Goal: Task Accomplishment & Management: Manage account settings

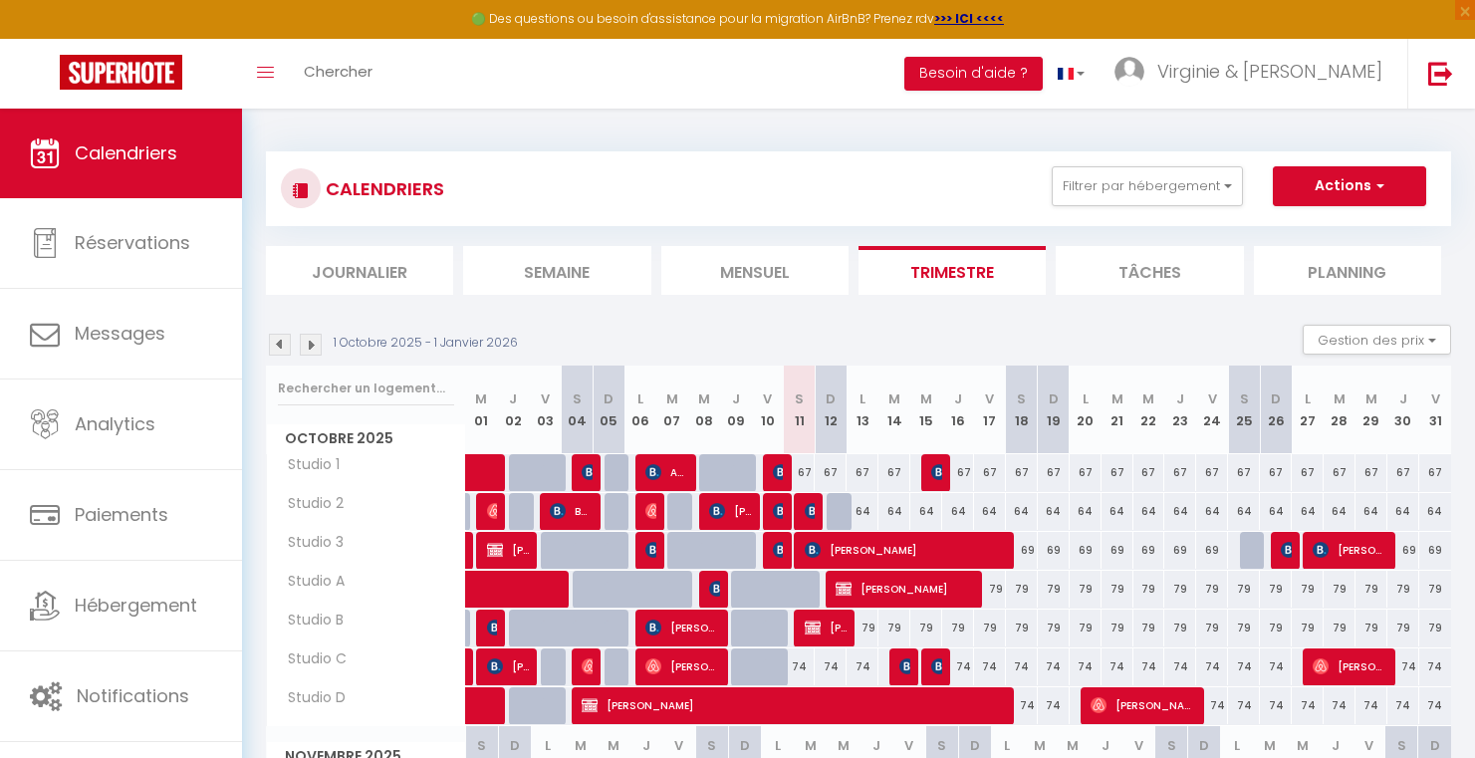
select select "KO"
select select "0"
click at [774, 477] on img at bounding box center [781, 472] width 16 height 16
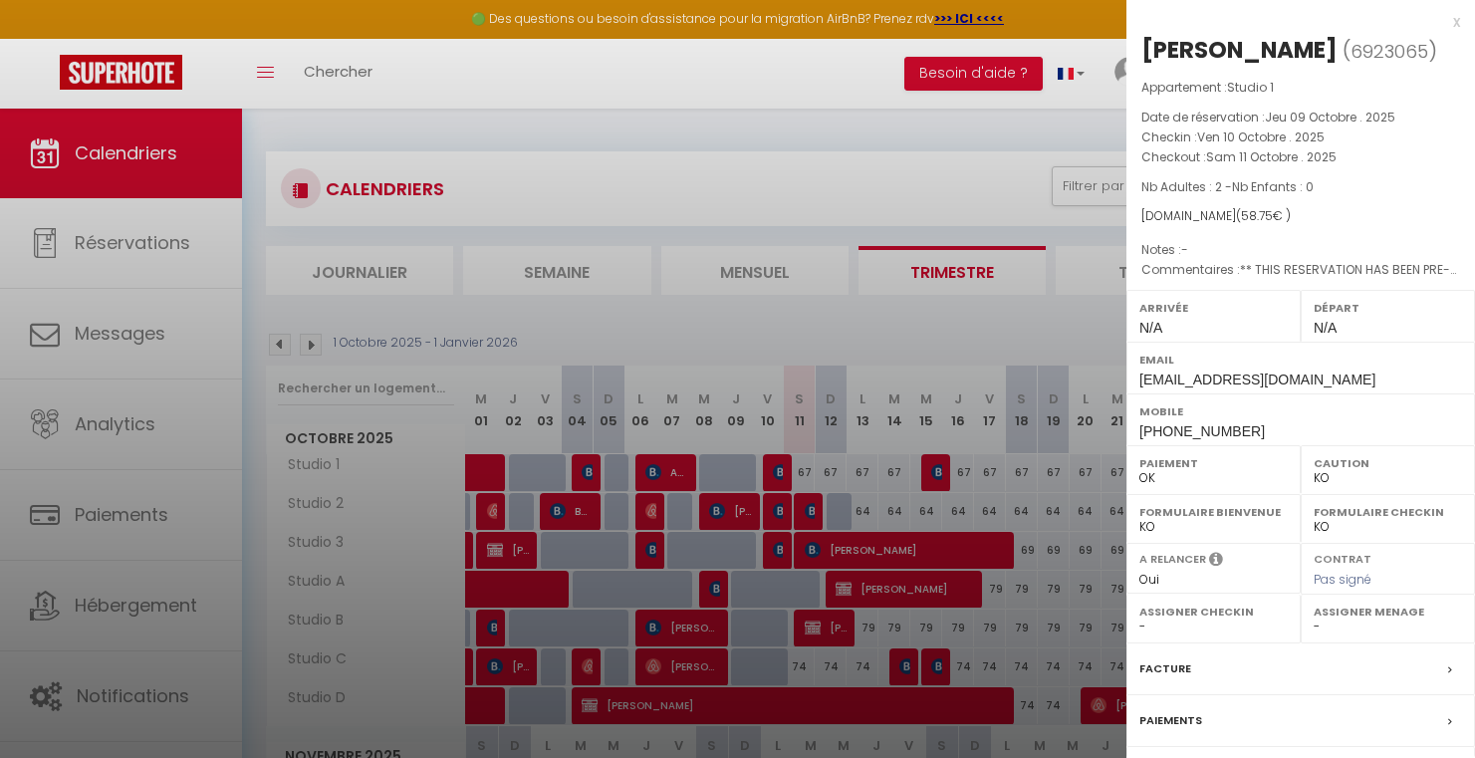
click at [808, 514] on div at bounding box center [737, 379] width 1475 height 758
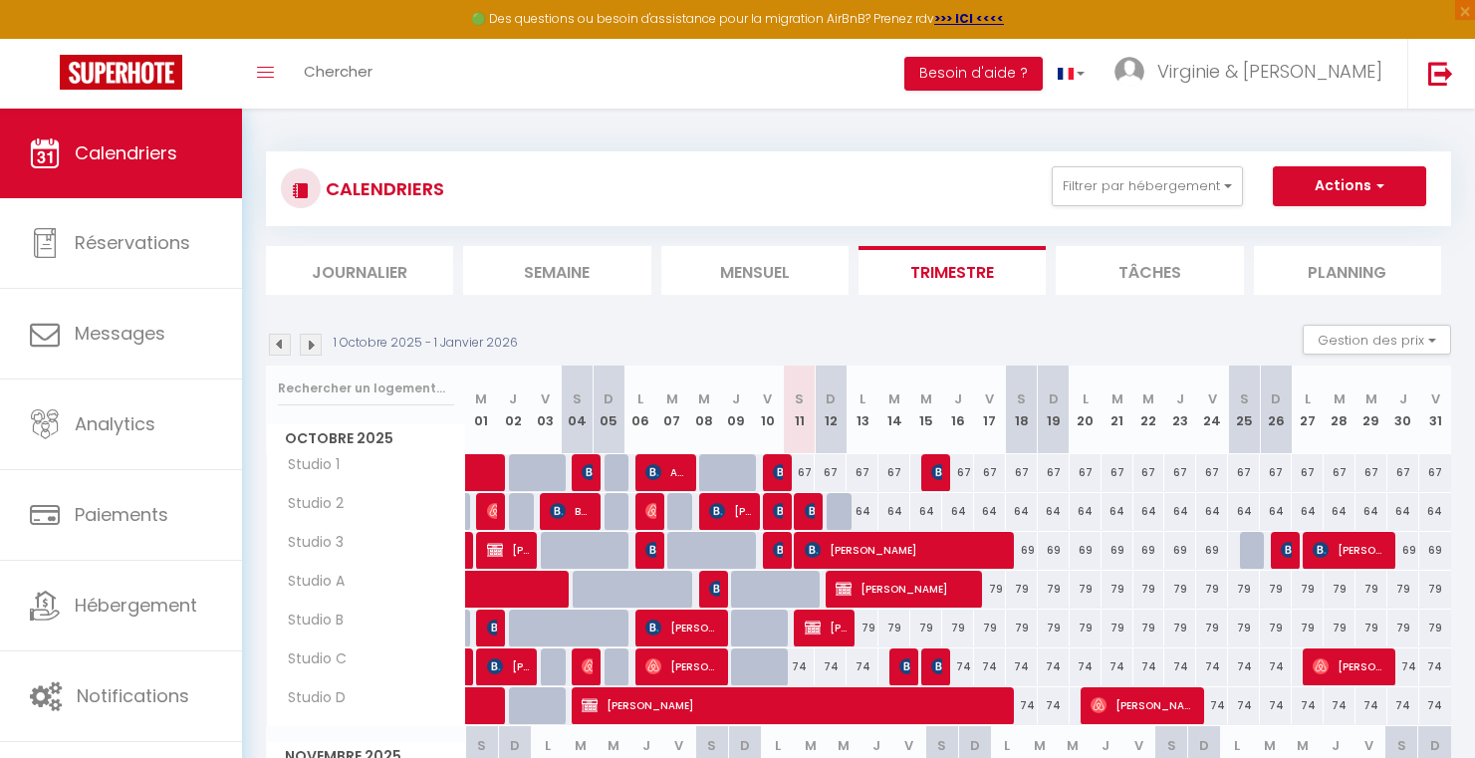
click at [808, 514] on img at bounding box center [813, 511] width 16 height 16
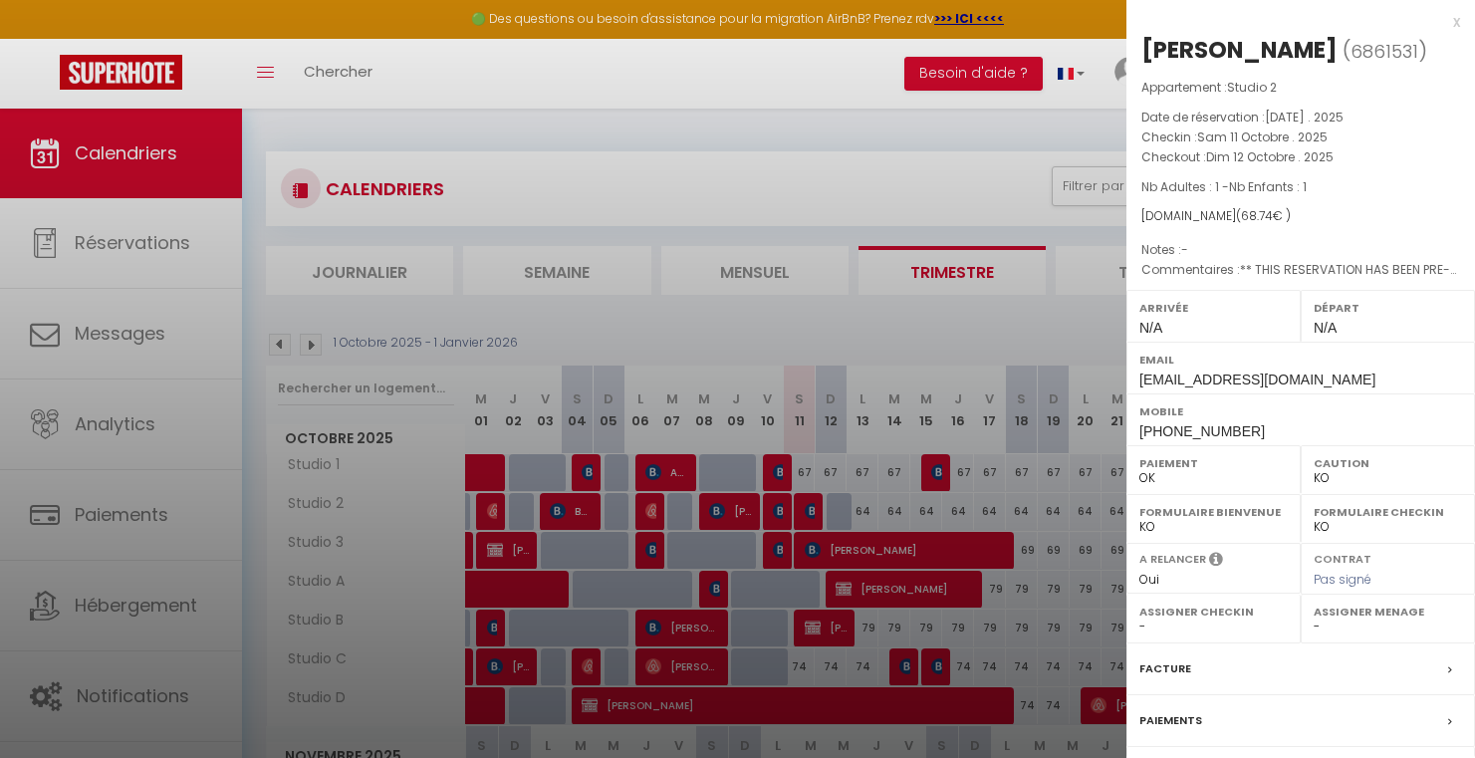
click at [821, 298] on div at bounding box center [737, 379] width 1475 height 758
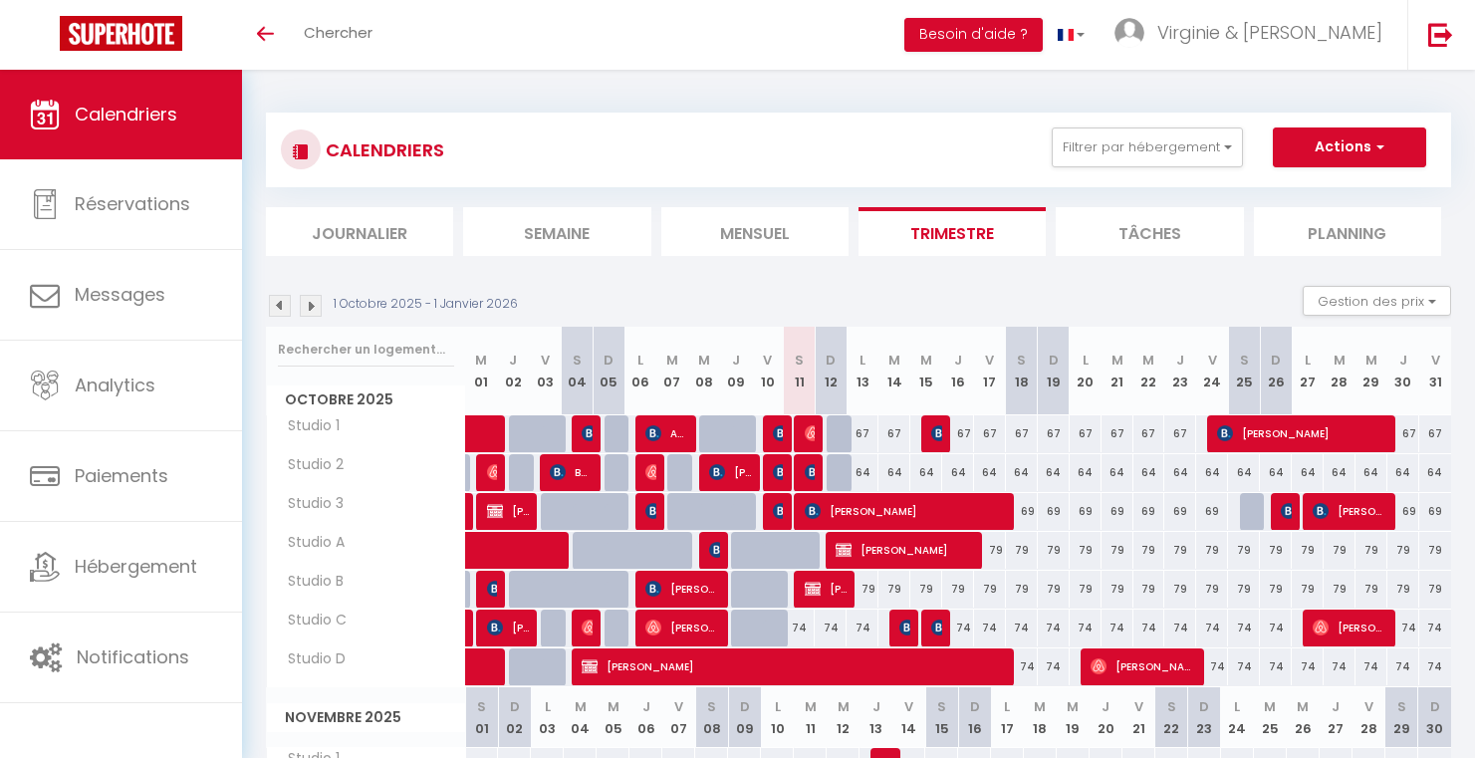
select select
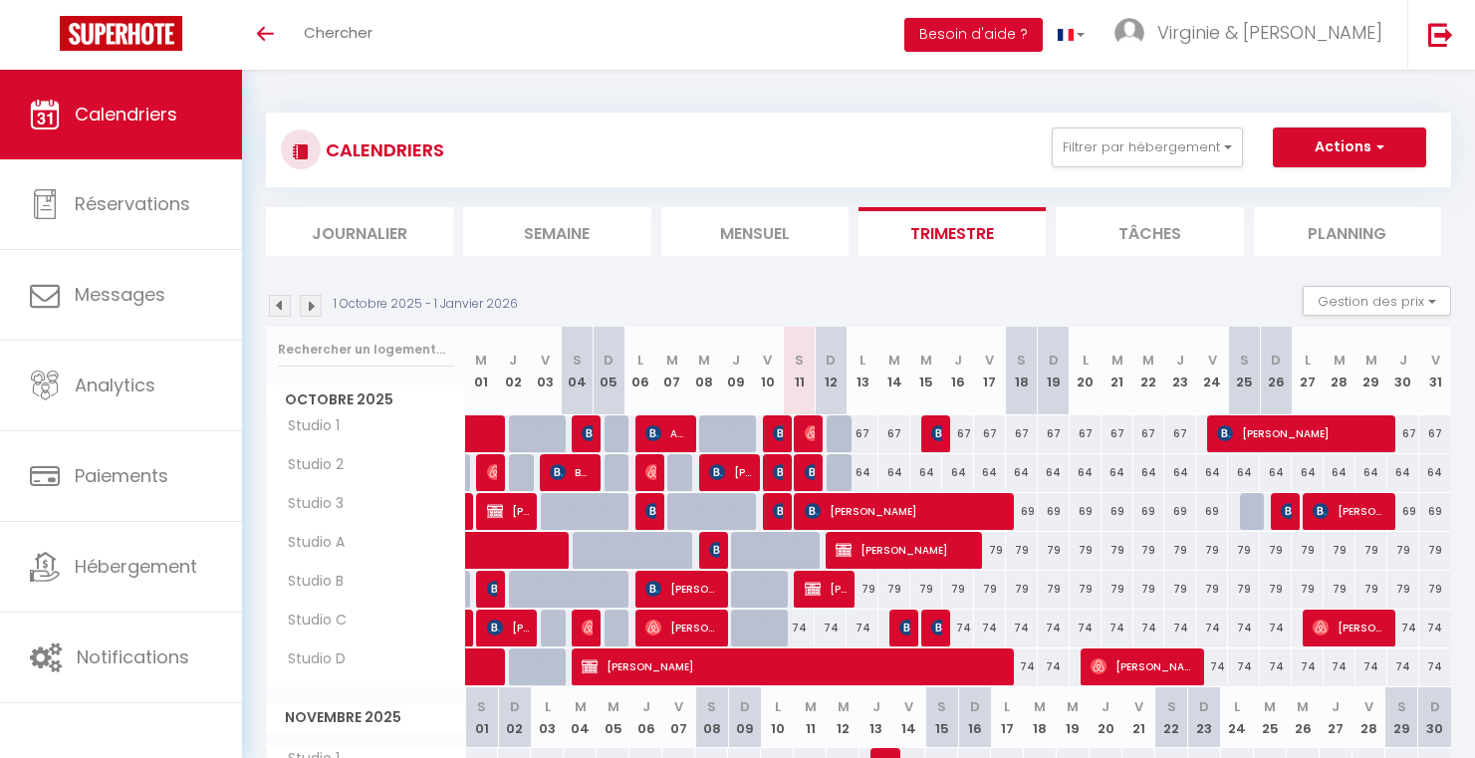
click at [812, 437] on img at bounding box center [813, 433] width 16 height 16
select select "OK"
select select "0"
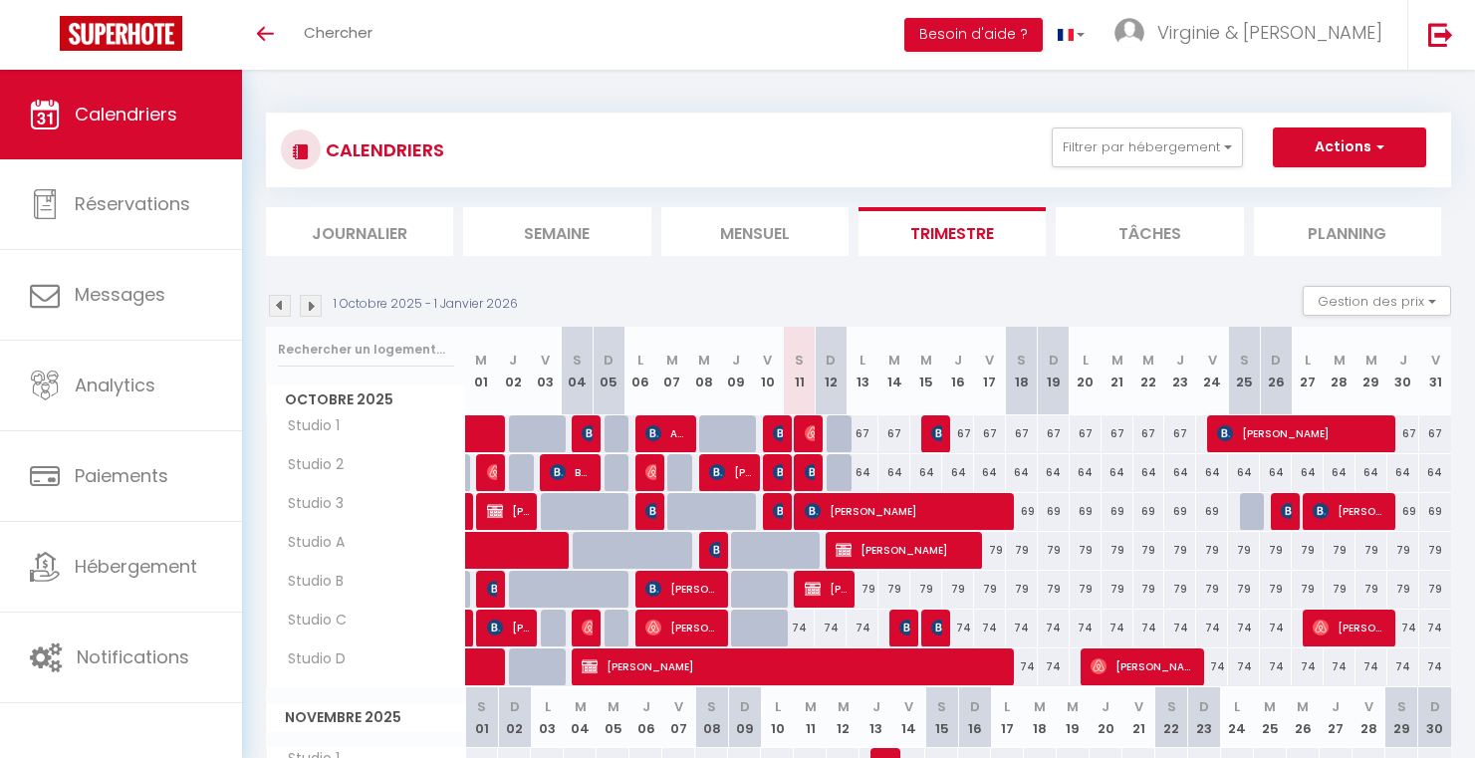
select select "1"
select select
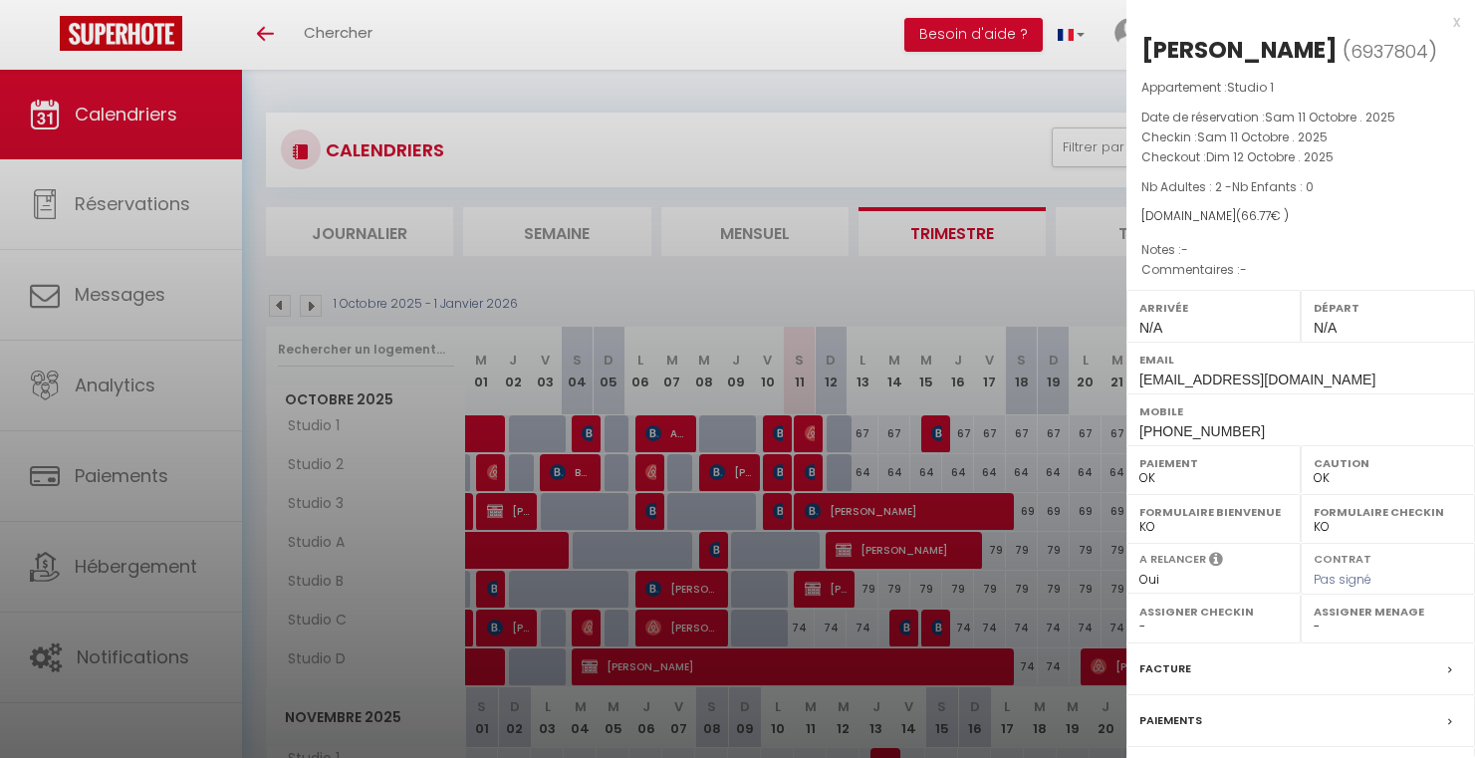
click at [771, 173] on div at bounding box center [737, 379] width 1475 height 758
